Goal: Task Accomplishment & Management: Use online tool/utility

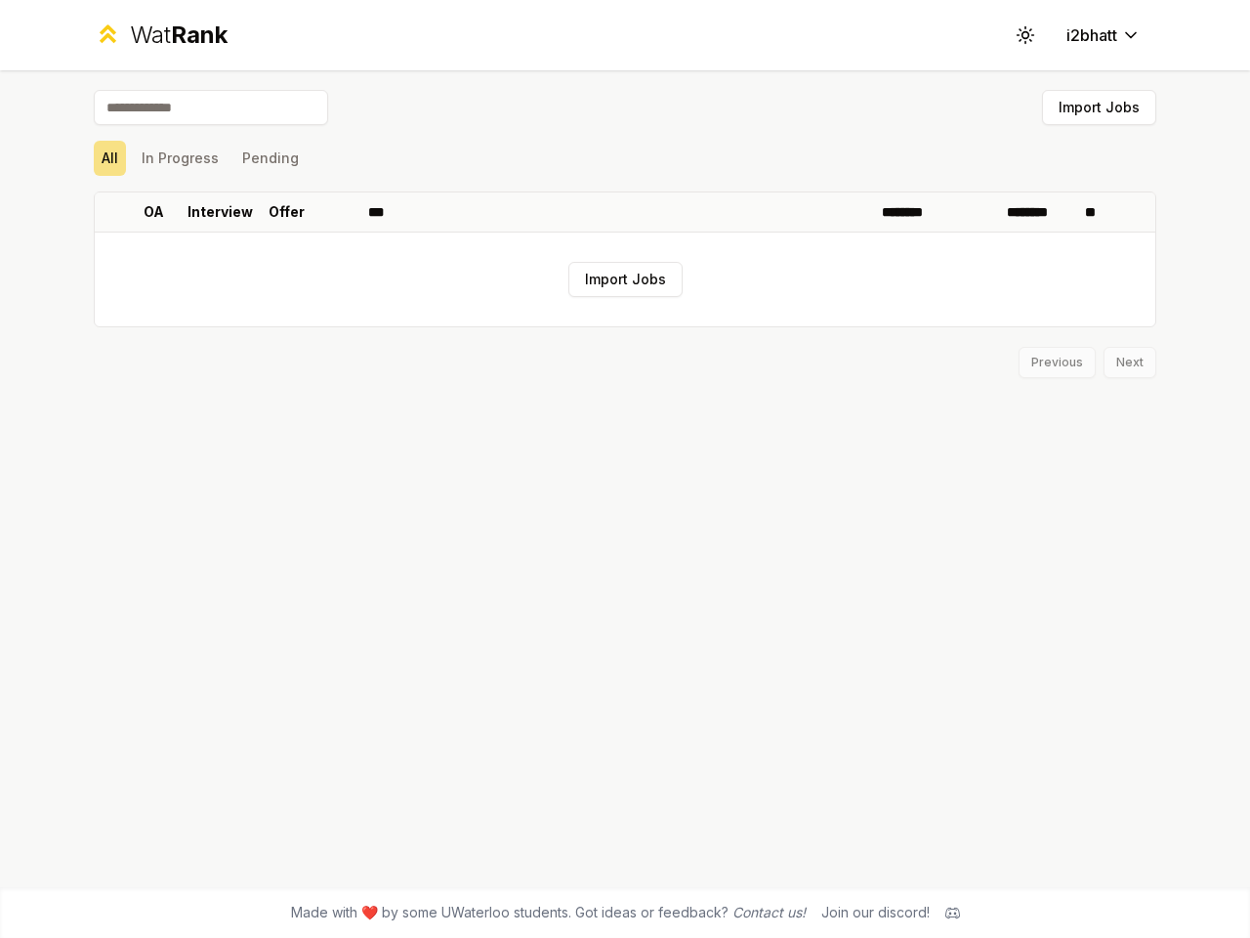
click at [1026, 35] on icon at bounding box center [1025, 34] width 19 height 19
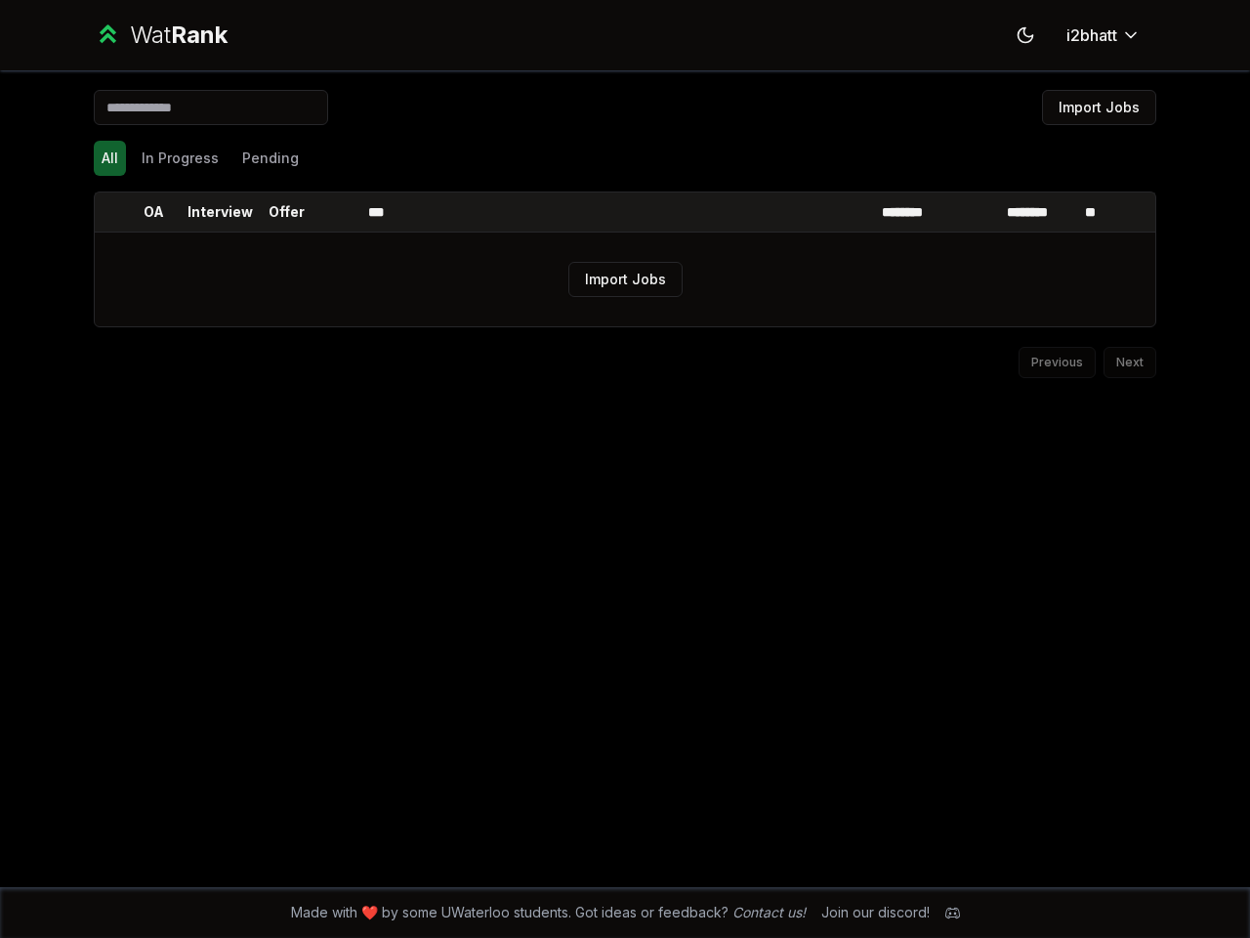
click at [1099, 107] on button "Import Jobs" at bounding box center [1099, 107] width 114 height 35
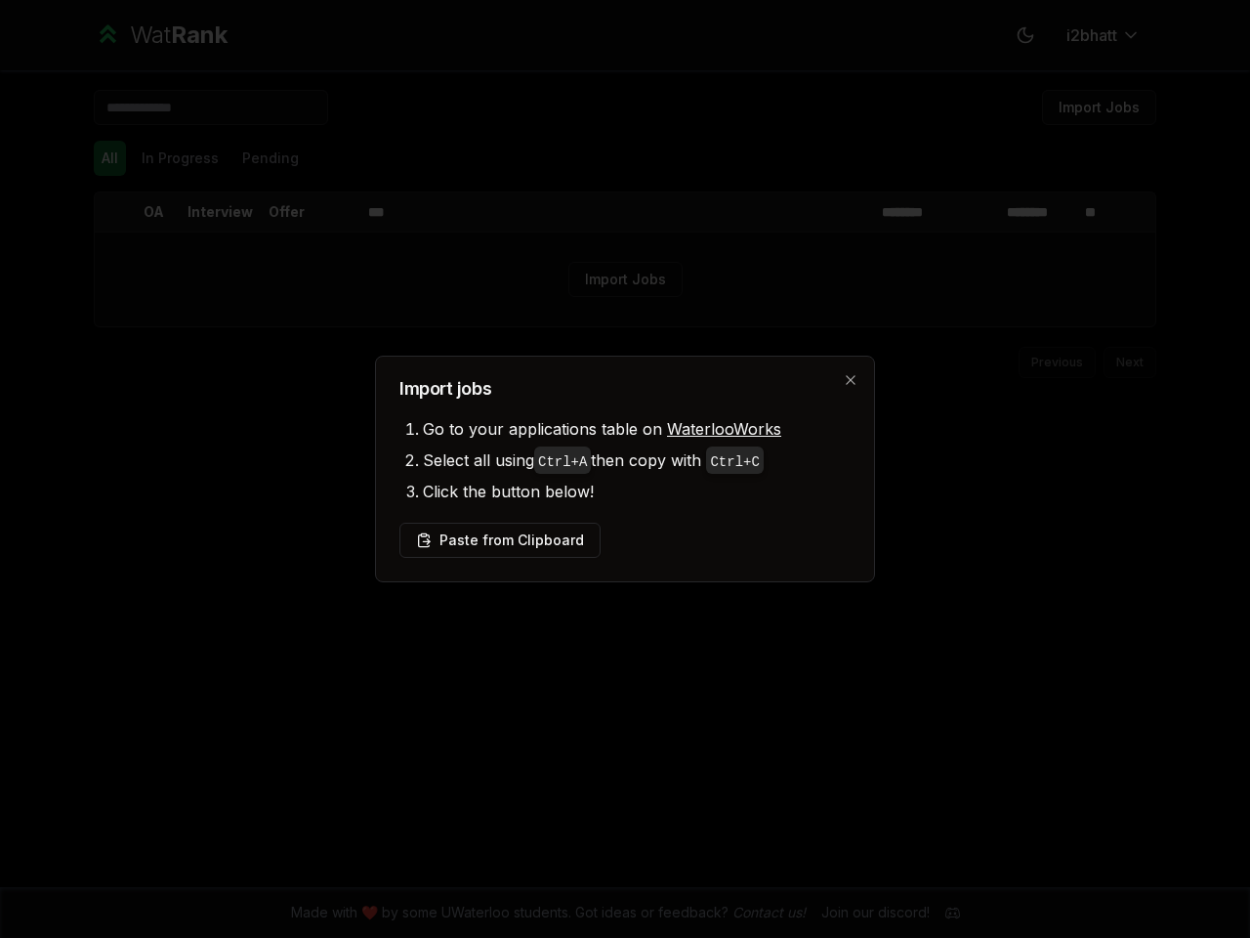
click at [109, 158] on div at bounding box center [625, 469] width 1250 height 938
click at [180, 158] on div at bounding box center [625, 469] width 1250 height 938
click at [270, 158] on button "Pending" at bounding box center [270, 158] width 72 height 35
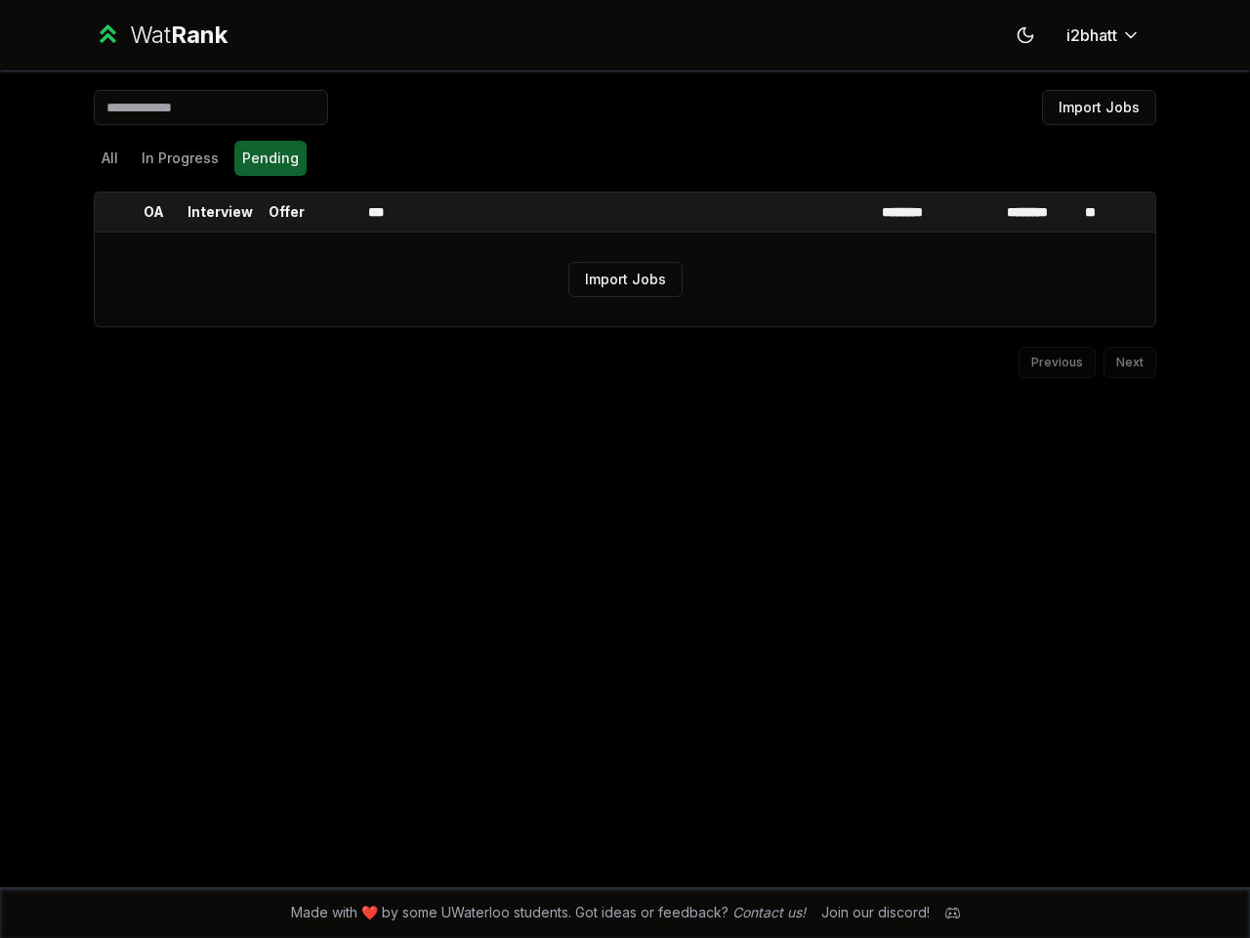
click at [110, 212] on th at bounding box center [110, 211] width 31 height 39
click at [153, 212] on p "OA" at bounding box center [154, 212] width 21 height 20
click at [220, 212] on p "Interview" at bounding box center [220, 212] width 65 height 20
click at [286, 212] on p "Offer" at bounding box center [287, 212] width 36 height 20
click at [337, 212] on th at bounding box center [337, 211] width 47 height 39
